Goal: Task Accomplishment & Management: Use online tool/utility

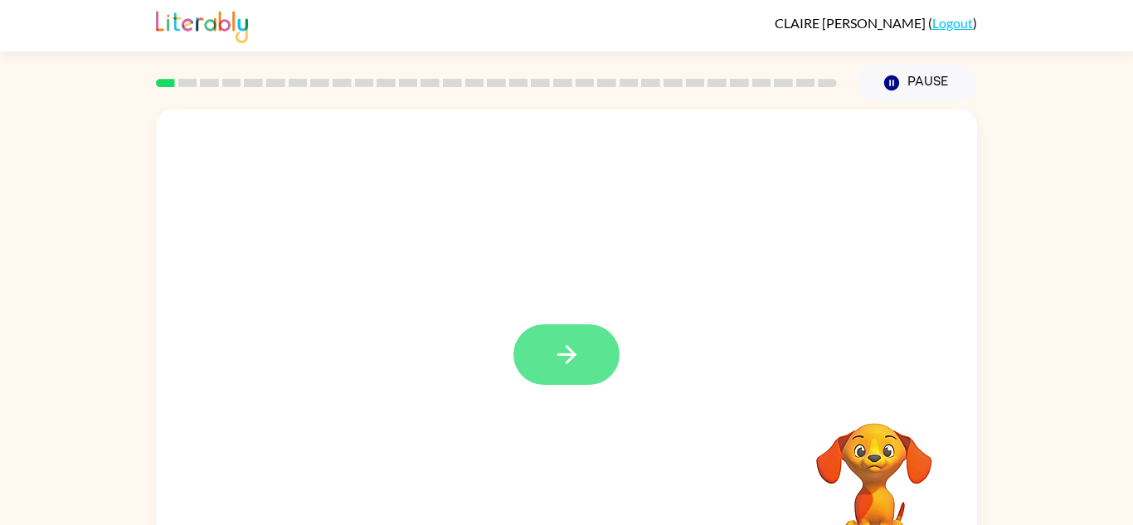
click at [557, 369] on icon "button" at bounding box center [567, 354] width 29 height 29
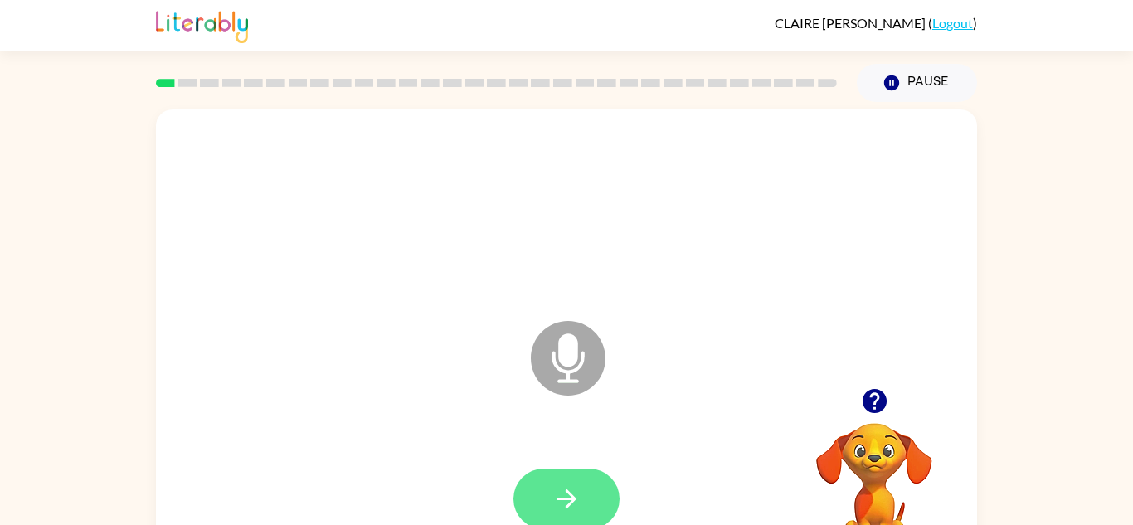
click at [544, 504] on button "button" at bounding box center [567, 499] width 106 height 61
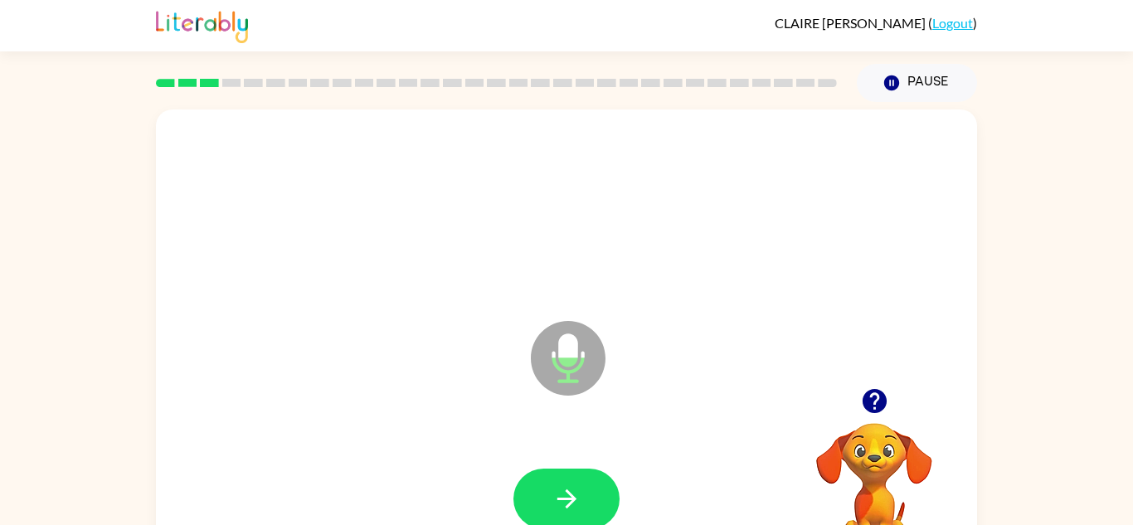
click at [544, 504] on button "button" at bounding box center [567, 499] width 106 height 61
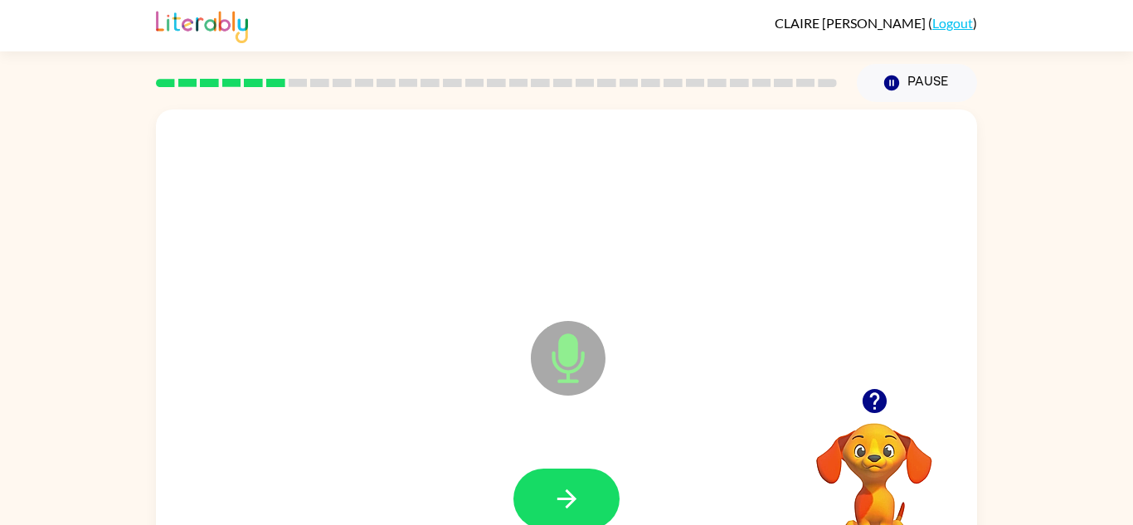
click at [544, 504] on button "button" at bounding box center [567, 499] width 106 height 61
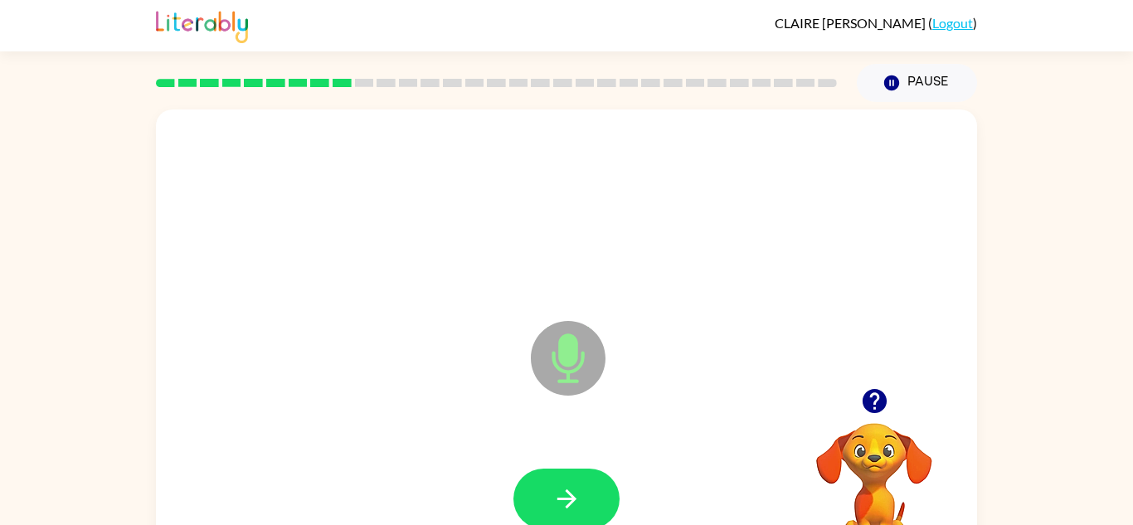
click at [544, 504] on button "button" at bounding box center [567, 499] width 106 height 61
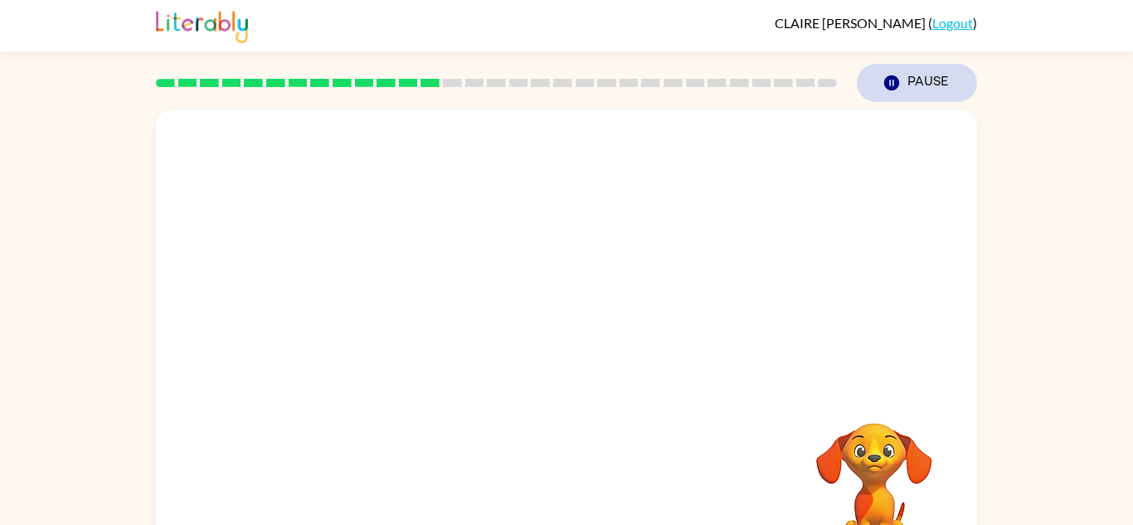
click at [905, 79] on button "Pause Pause" at bounding box center [917, 83] width 120 height 38
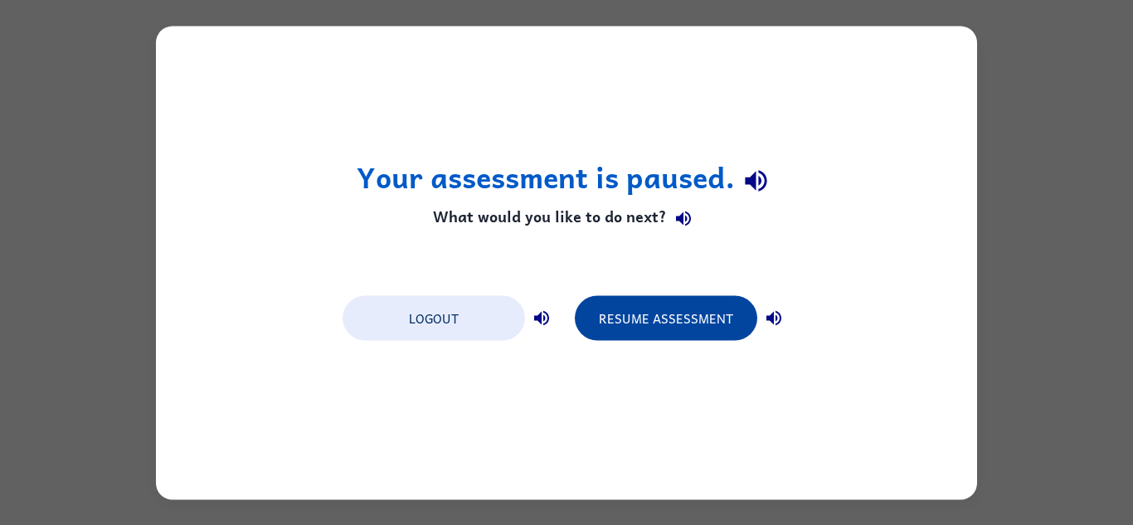
click at [695, 318] on button "Resume Assessment" at bounding box center [666, 317] width 183 height 45
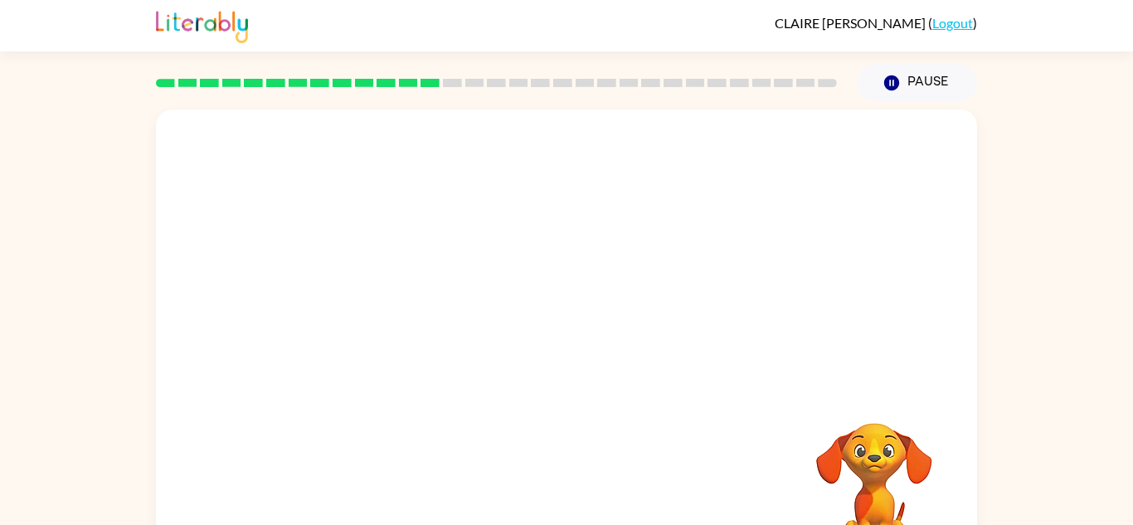
scroll to position [58, 0]
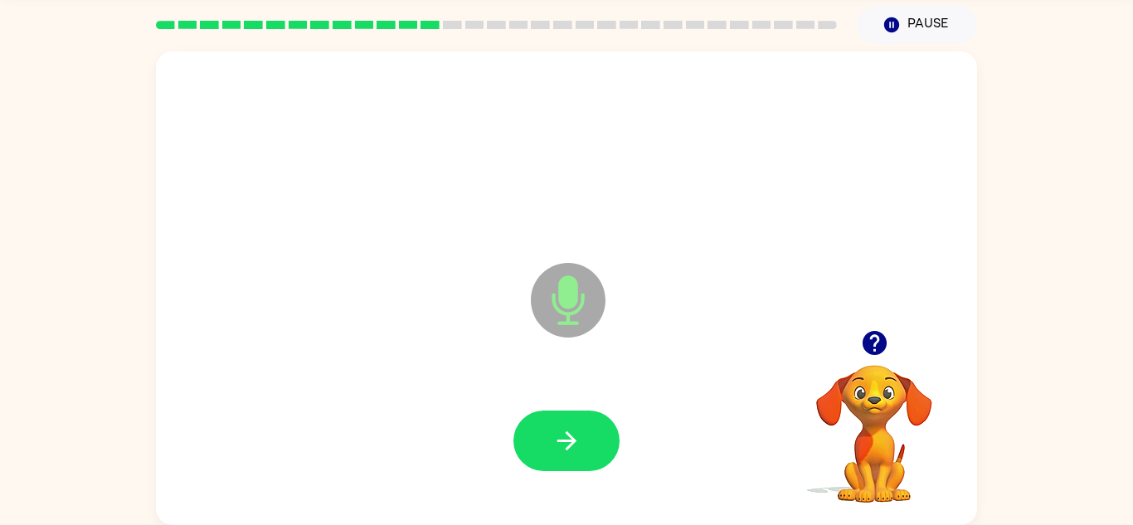
click at [879, 345] on icon "button" at bounding box center [874, 343] width 24 height 24
click at [573, 441] on icon "button" at bounding box center [566, 440] width 19 height 19
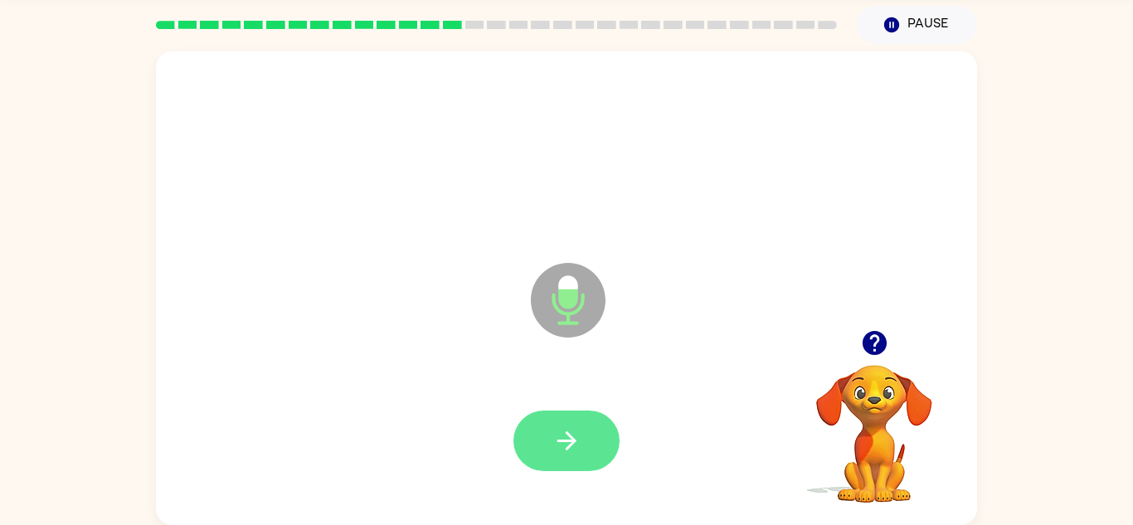
click at [573, 451] on icon "button" at bounding box center [567, 440] width 29 height 29
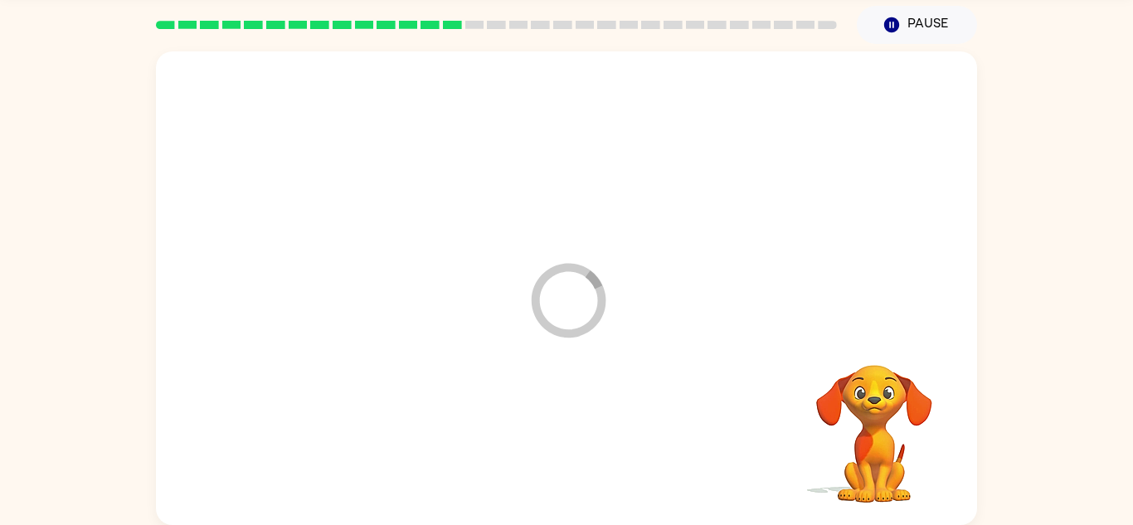
click at [573, 451] on div at bounding box center [567, 441] width 788 height 136
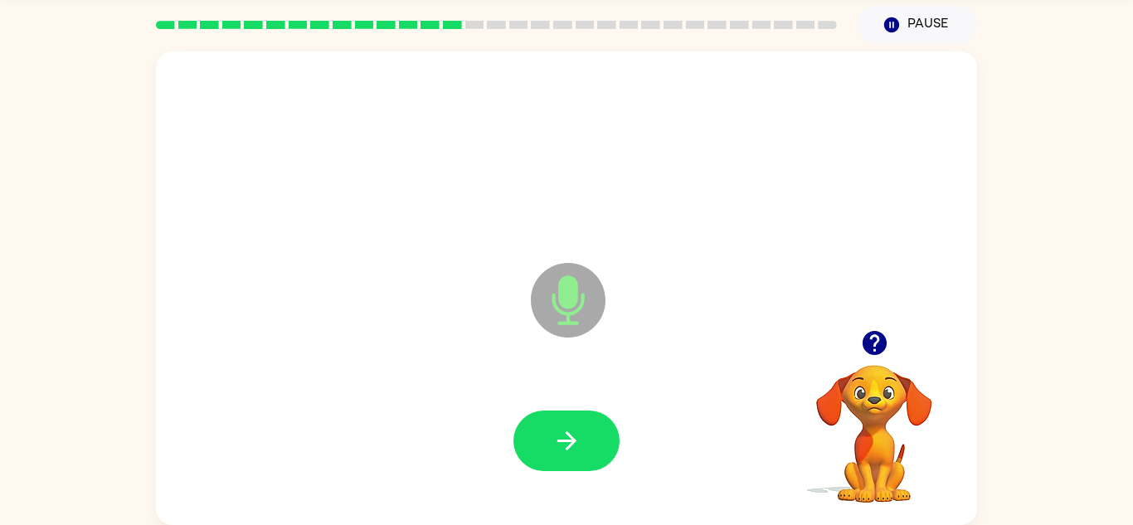
click at [573, 451] on icon "button" at bounding box center [567, 440] width 29 height 29
click at [879, 337] on icon "button" at bounding box center [874, 343] width 24 height 24
click at [574, 448] on icon "button" at bounding box center [567, 440] width 29 height 29
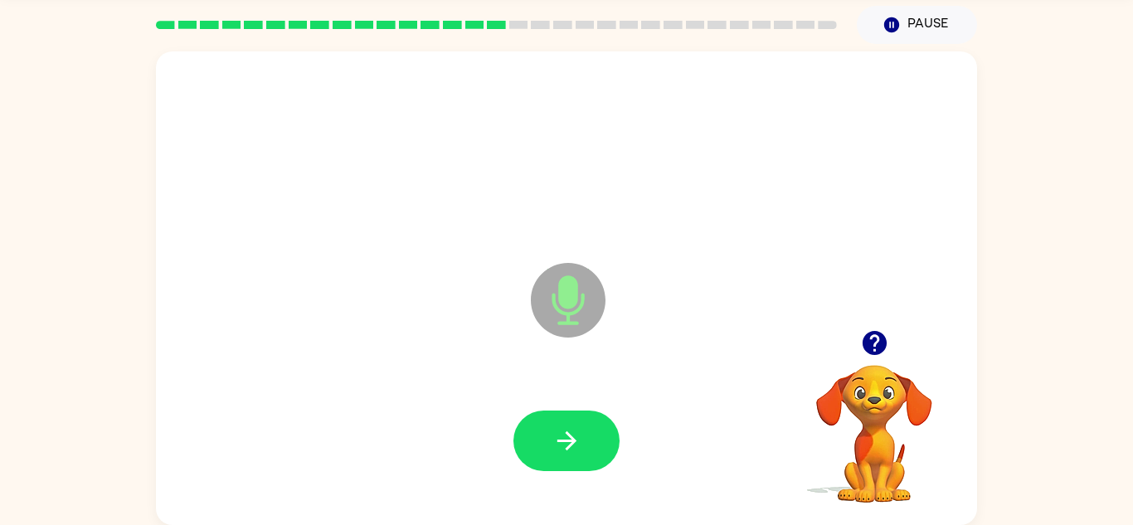
click at [574, 448] on icon "button" at bounding box center [567, 440] width 29 height 29
click at [879, 334] on icon "button" at bounding box center [874, 343] width 24 height 24
click at [575, 432] on icon "button" at bounding box center [567, 440] width 29 height 29
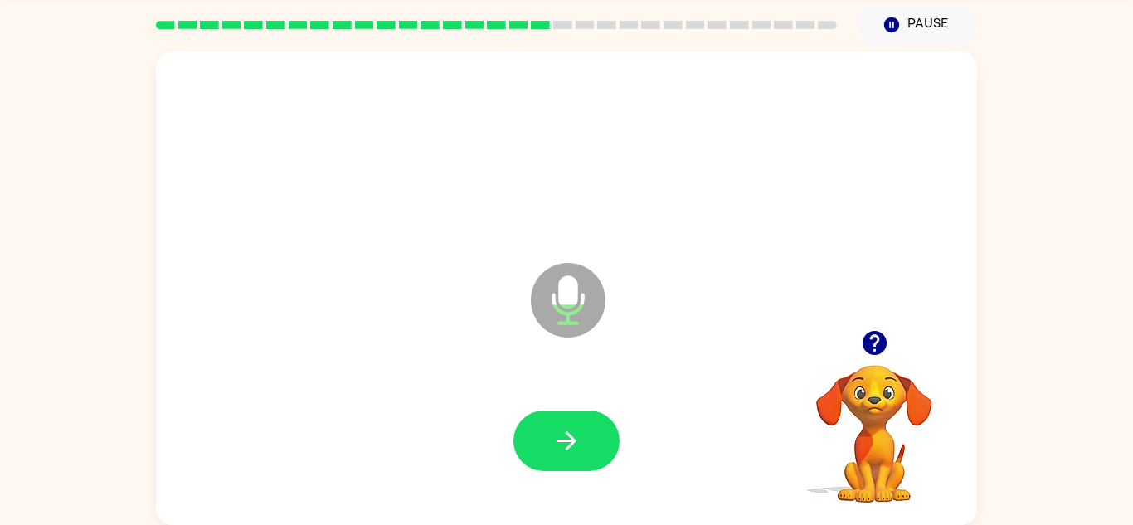
click at [575, 432] on icon "button" at bounding box center [567, 440] width 29 height 29
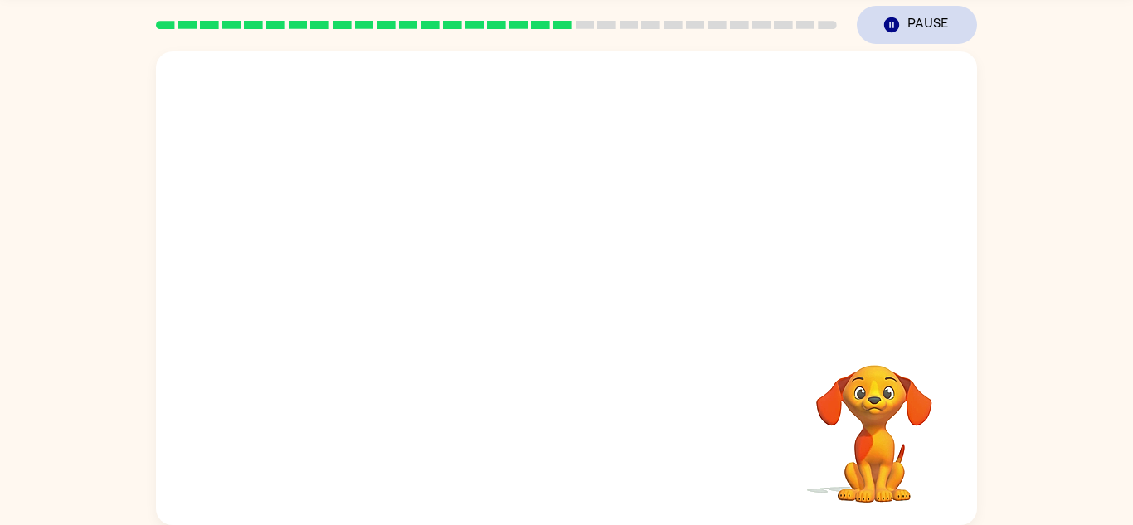
click at [890, 24] on icon "Pause" at bounding box center [892, 25] width 18 height 18
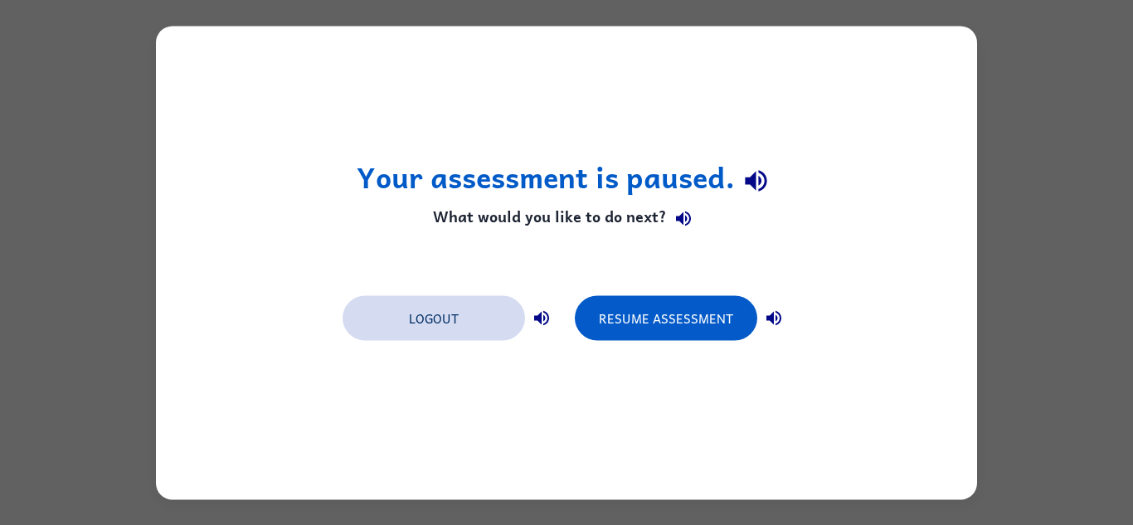
click at [427, 330] on button "Logout" at bounding box center [434, 317] width 183 height 45
